Goal: Transaction & Acquisition: Purchase product/service

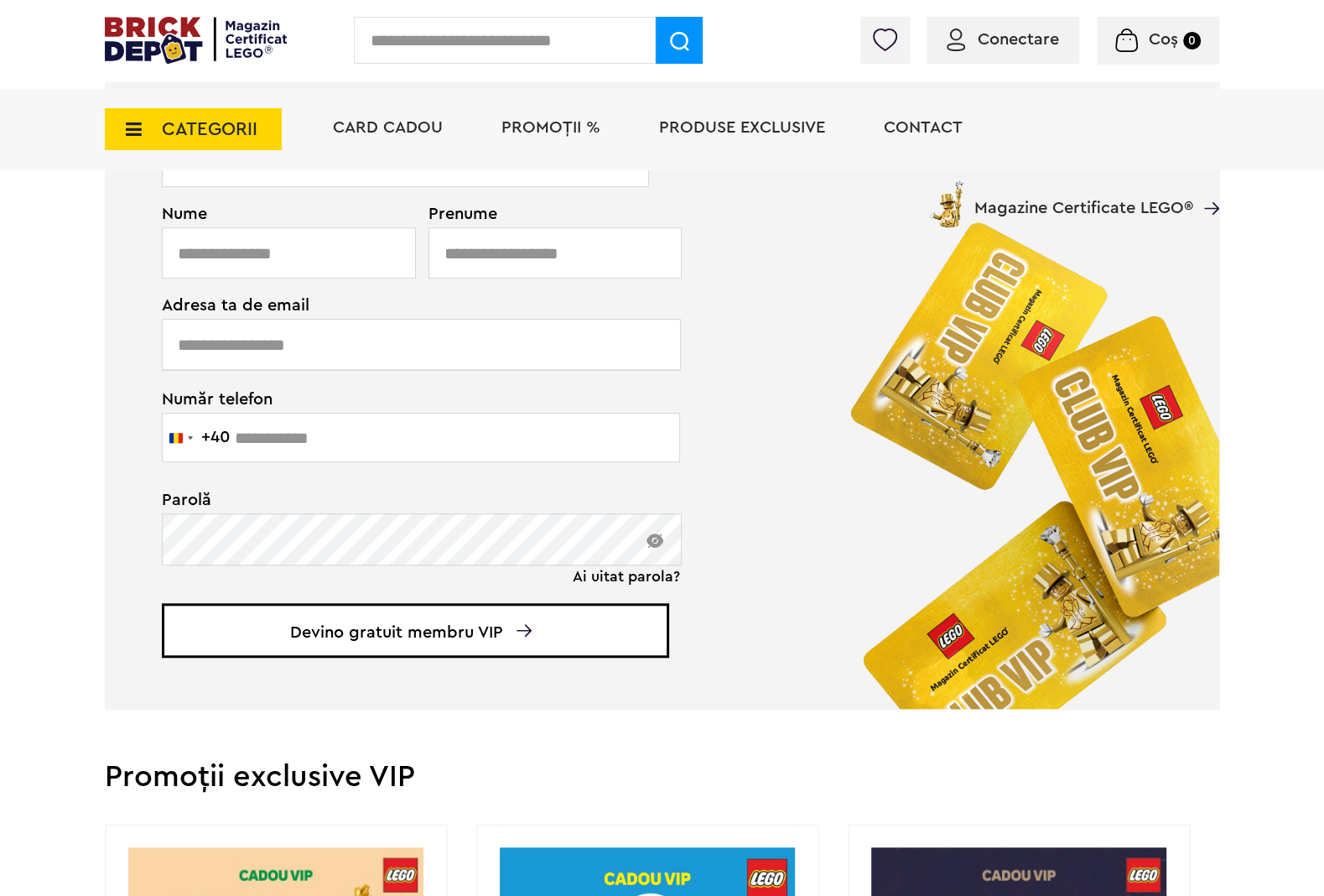
scroll to position [264, 0]
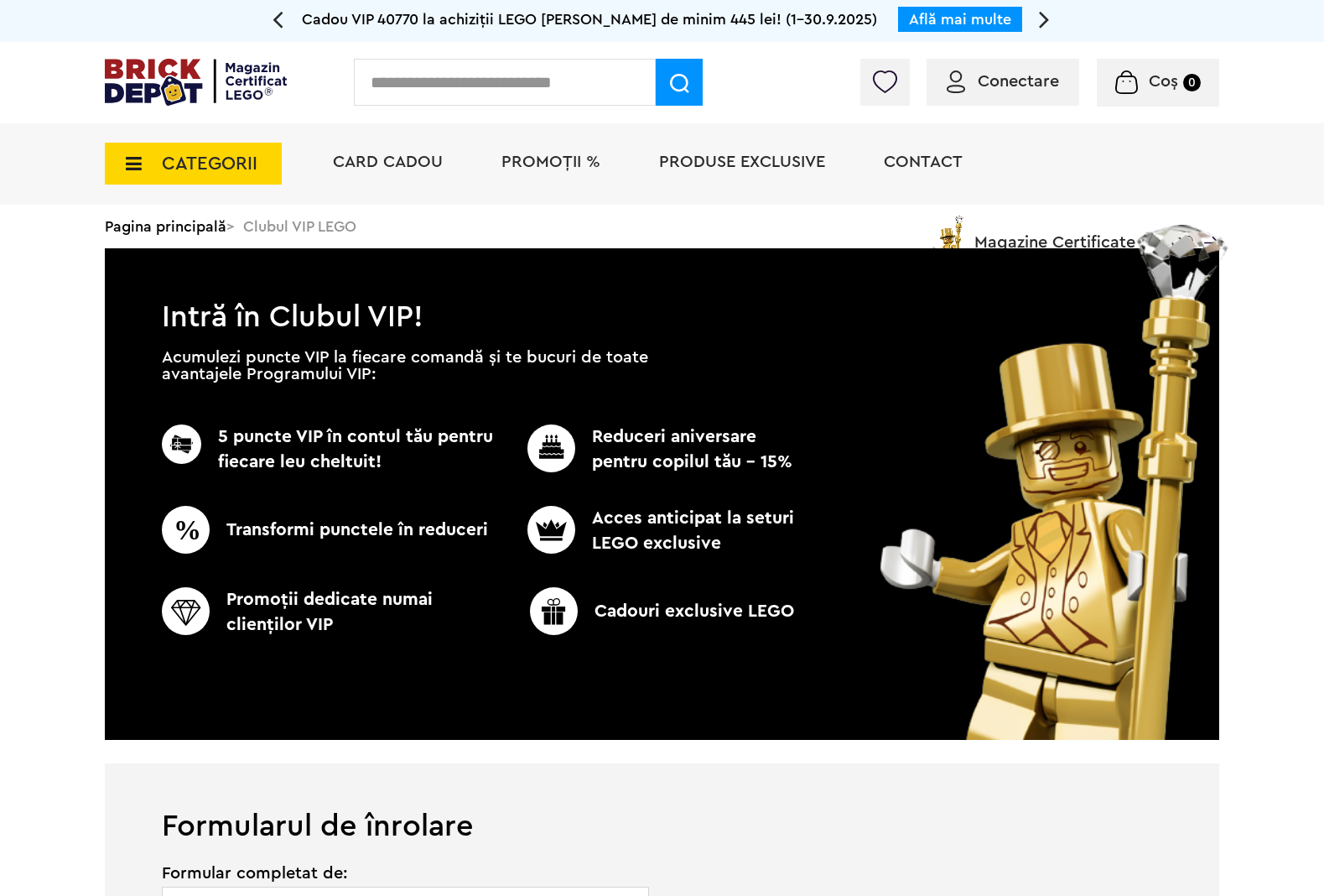
click at [162, 173] on span "CATEGORII" at bounding box center [209, 163] width 96 height 19
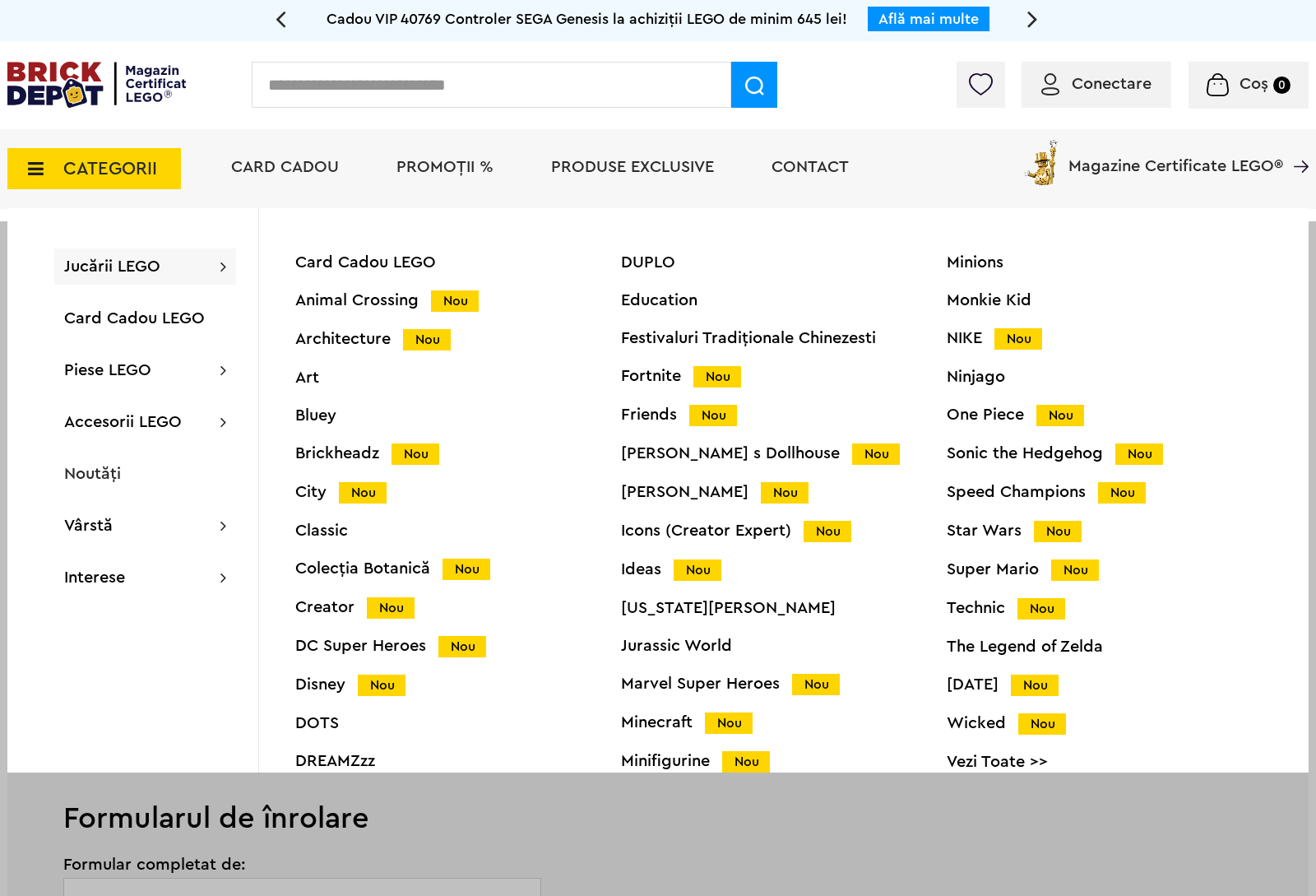
click at [973, 564] on div "Super Mario Nou" at bounding box center [1110, 569] width 326 height 17
click at [973, 564] on img at bounding box center [1080, 481] width 389 height 505
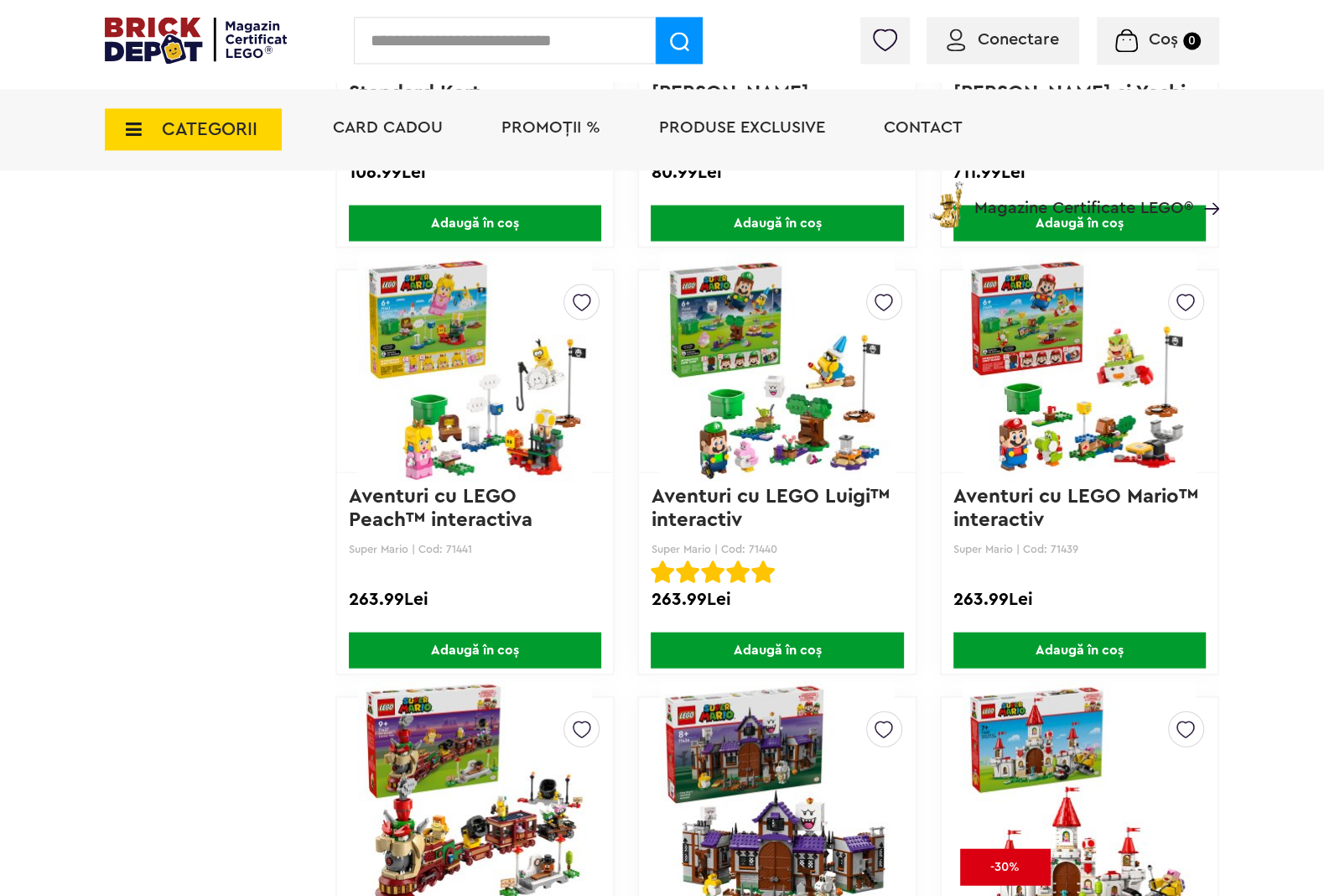
scroll to position [3200, 0]
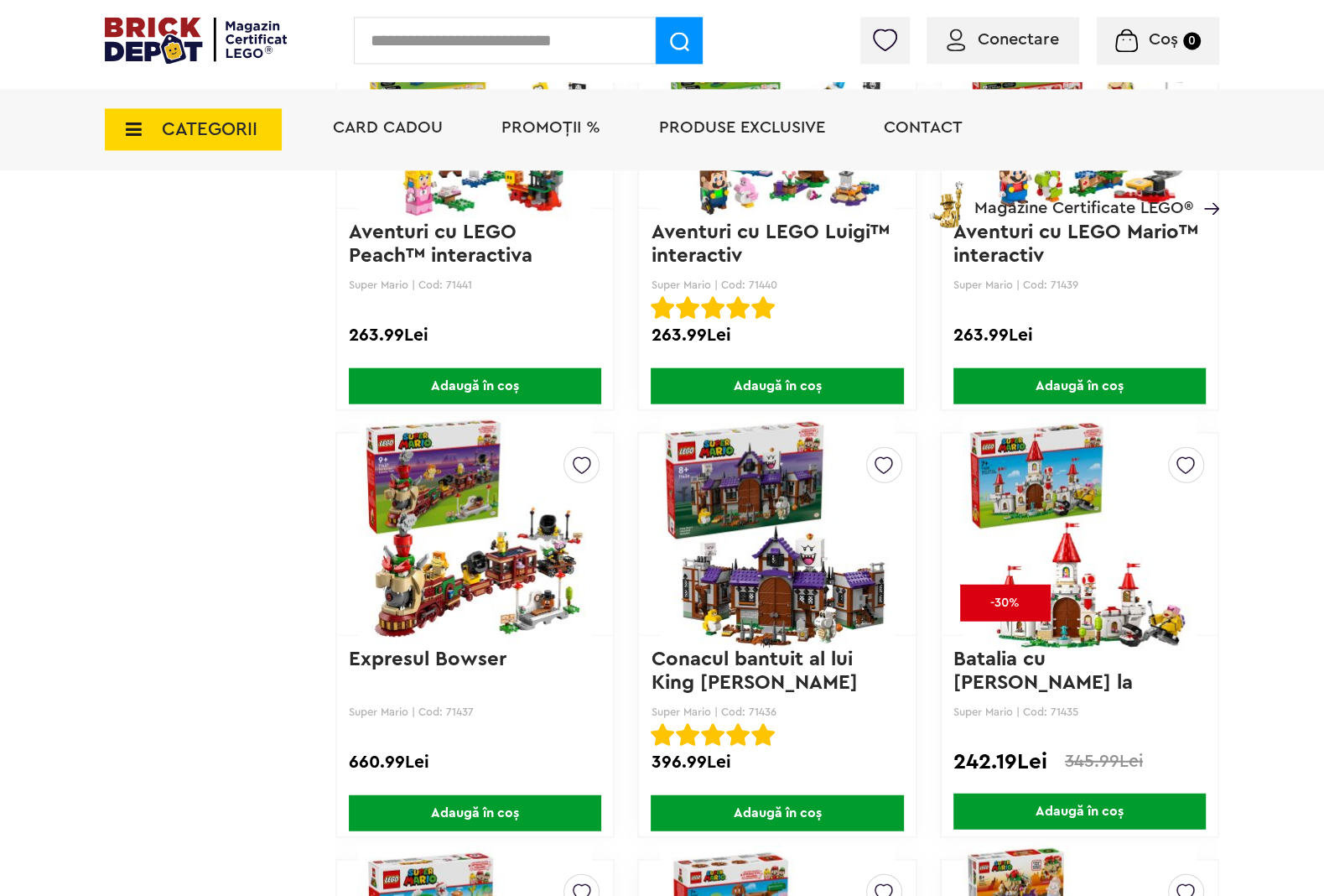
click at [1179, 224] on img at bounding box center [1080, 106] width 234 height 235
